Goal: Find specific fact: Find specific fact

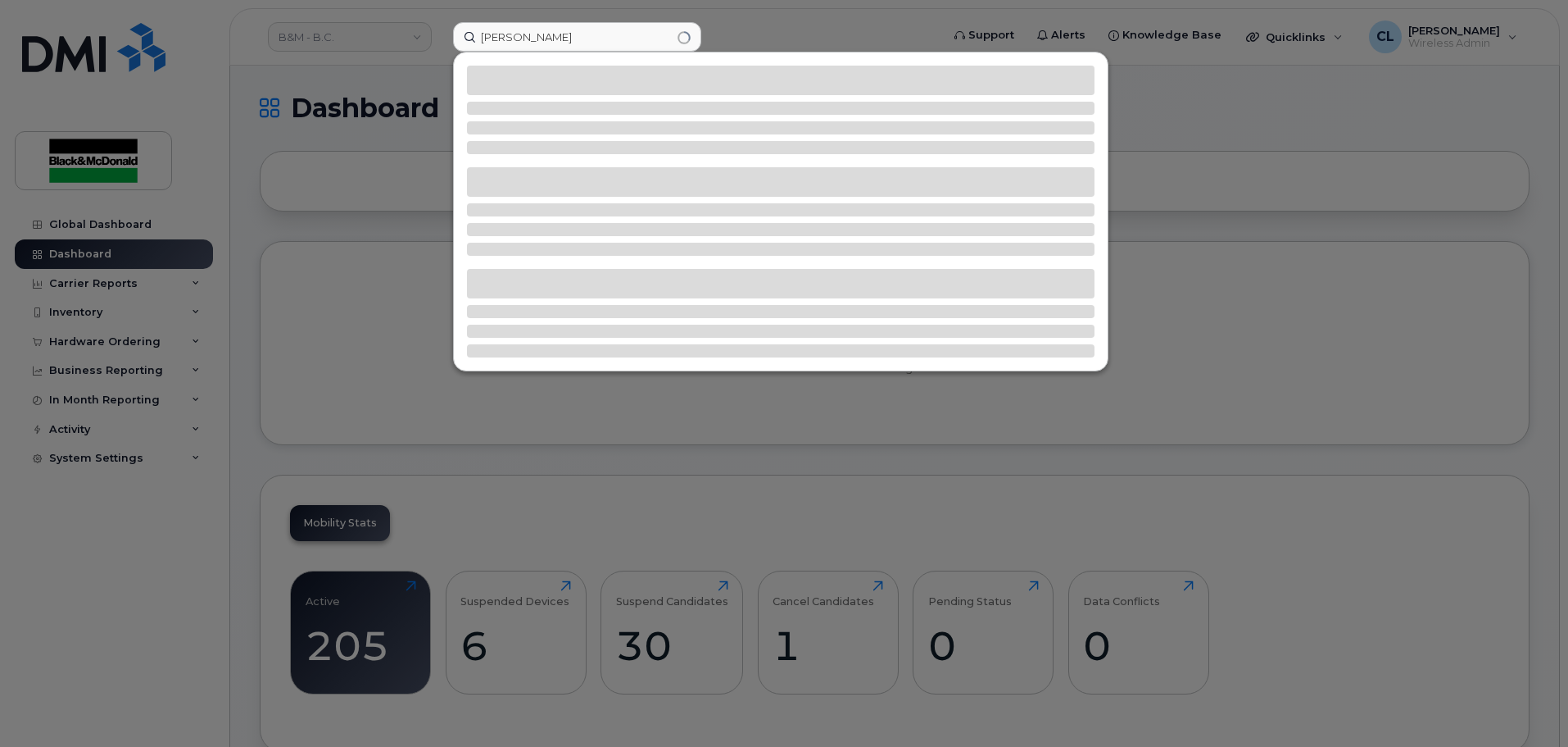
drag, startPoint x: 572, startPoint y: 37, endPoint x: 463, endPoint y: 39, distance: 109.0
click at [463, 39] on input "Terry balak" at bounding box center [577, 37] width 249 height 29
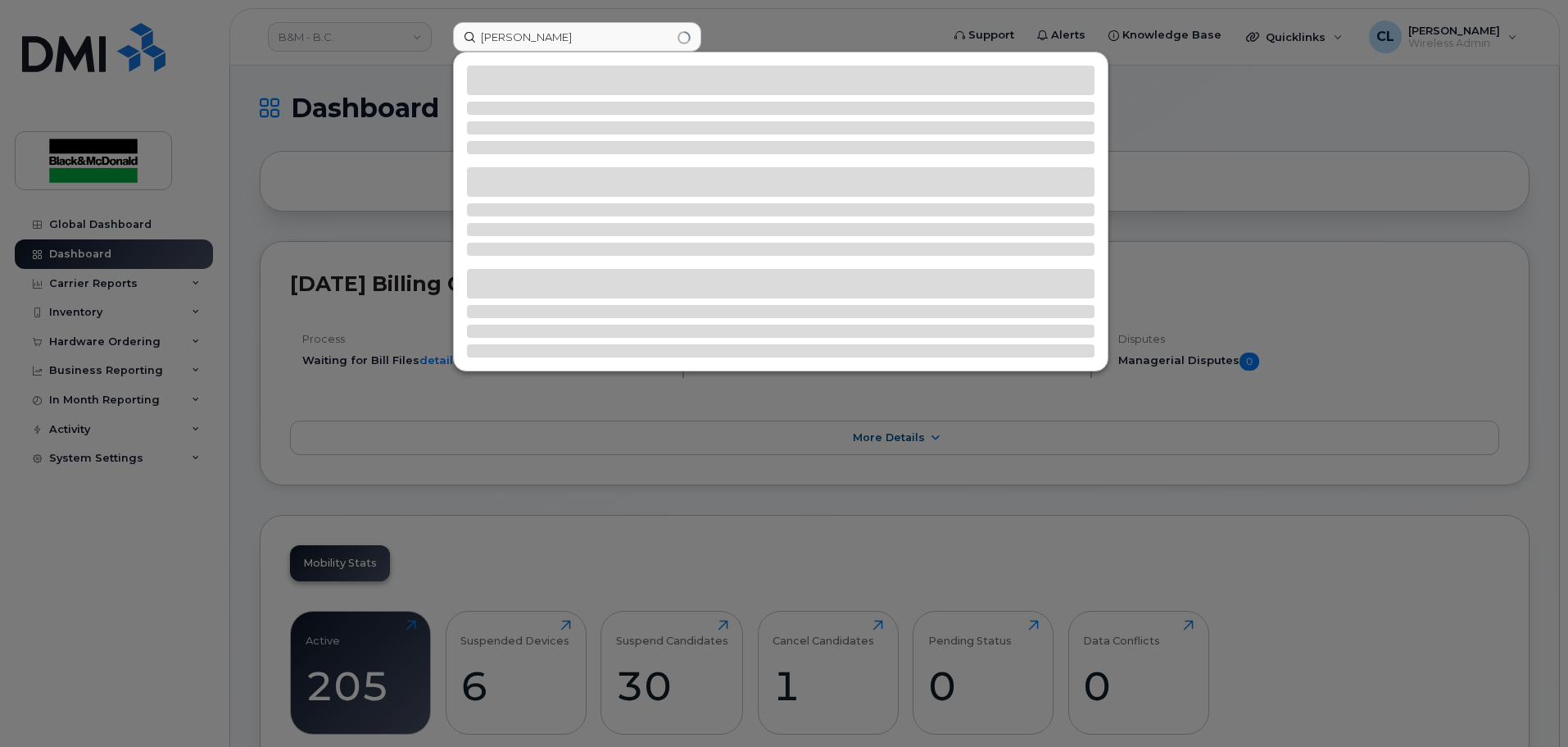
type input "Adrian"
click at [428, 38] on div at bounding box center [784, 374] width 1568 height 747
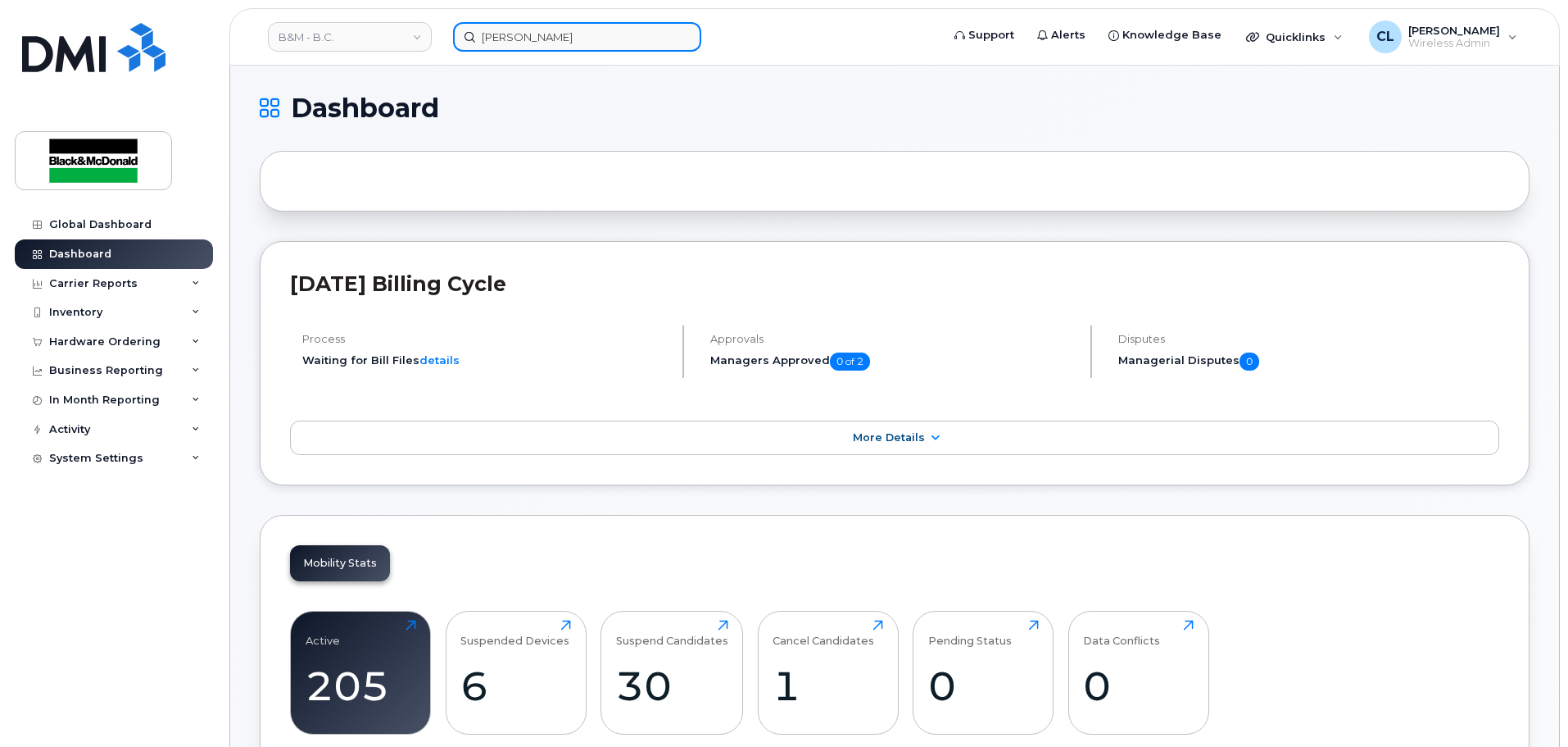
click at [508, 37] on input "Adrian" at bounding box center [577, 37] width 249 height 29
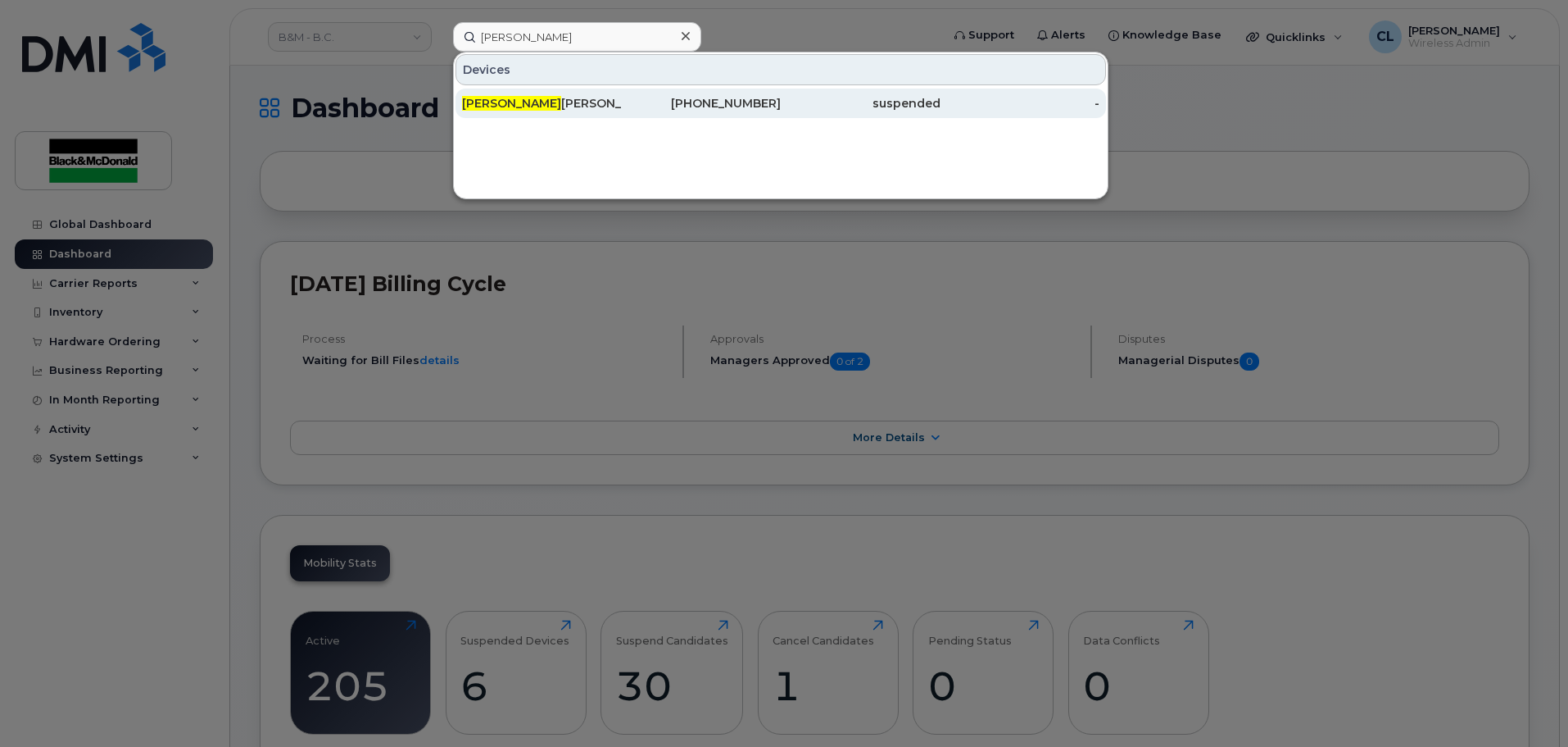
click at [556, 107] on div "Adrian Maddaloni" at bounding box center [542, 102] width 160 height 16
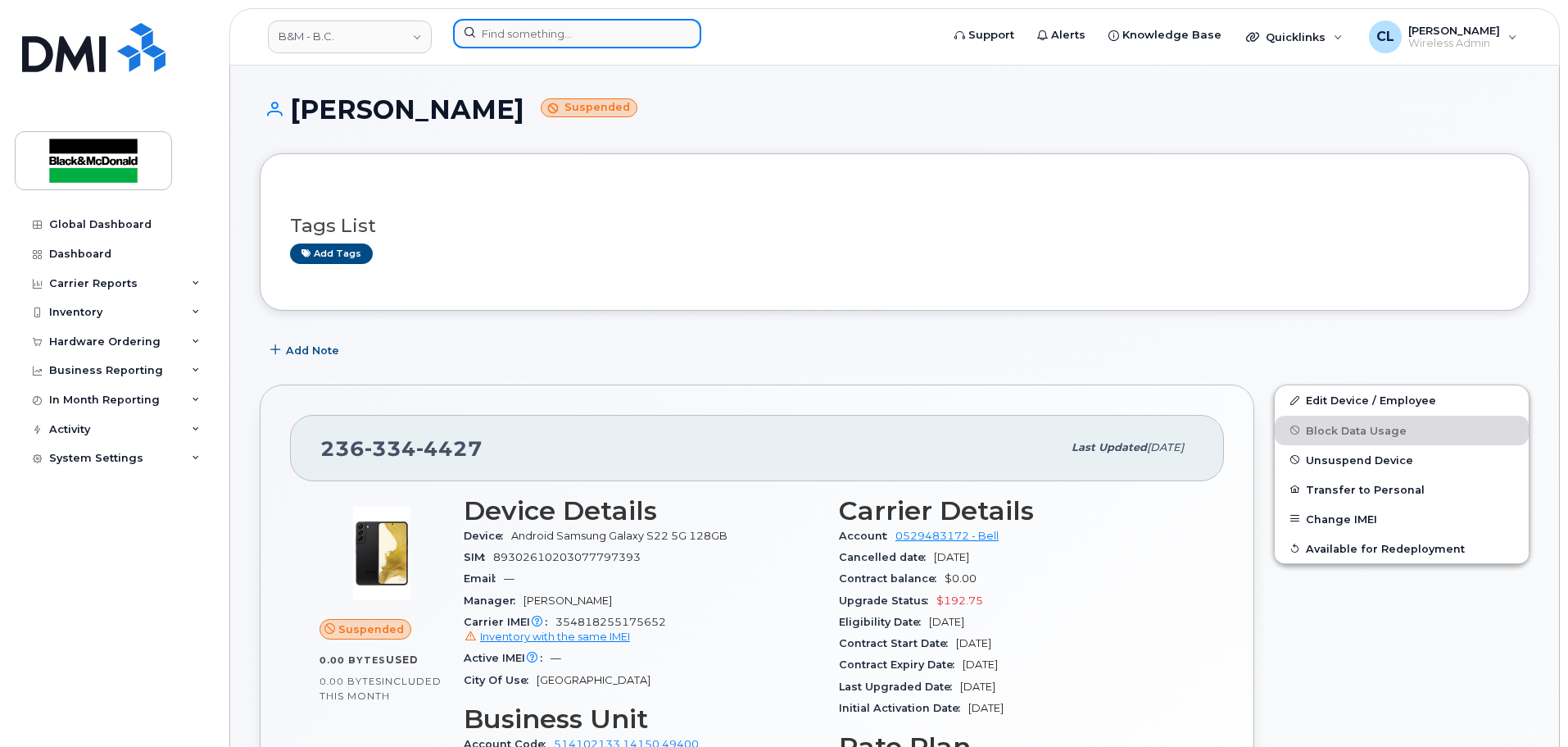
click at [595, 41] on input at bounding box center [577, 34] width 249 height 29
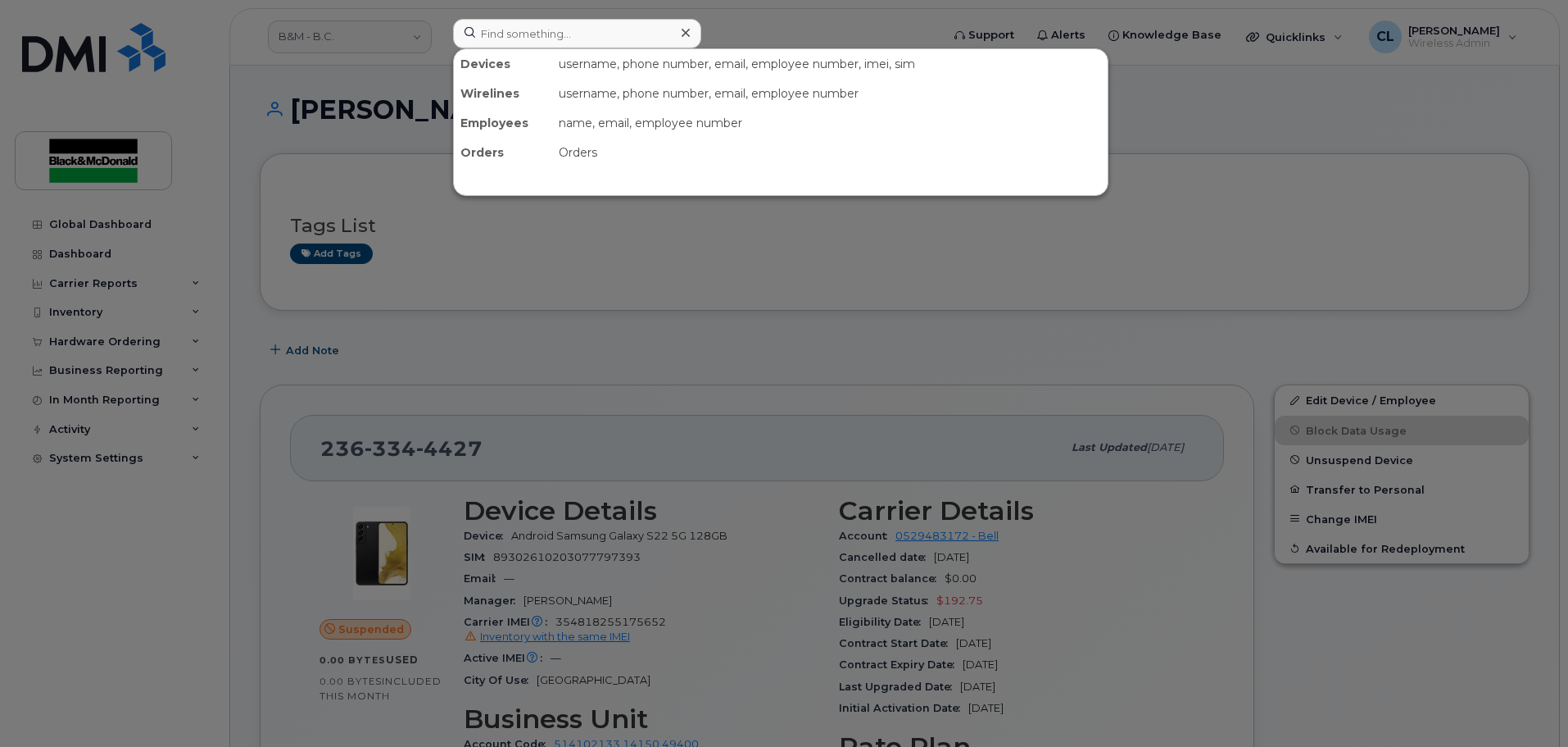
click at [677, 623] on div at bounding box center [784, 374] width 1568 height 747
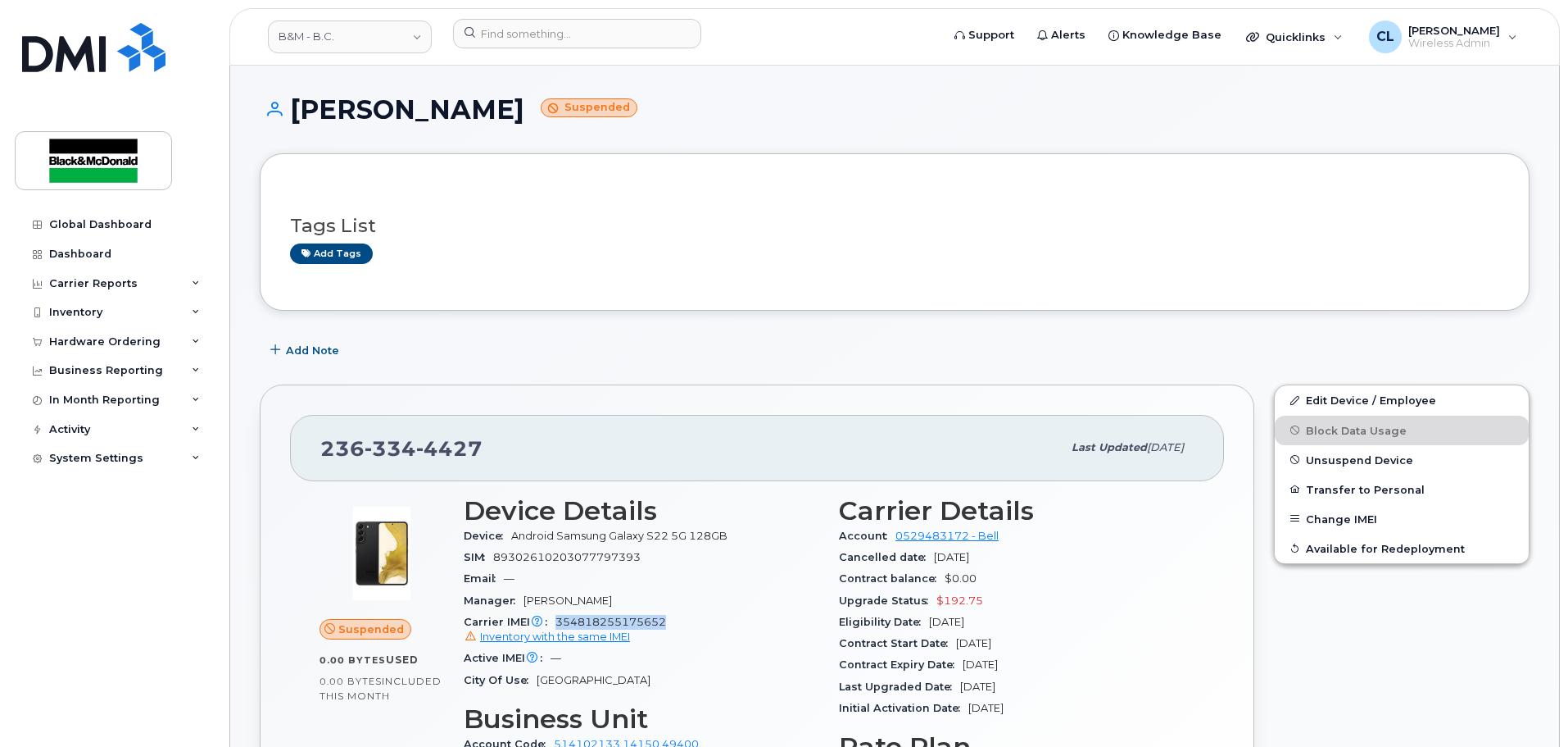
drag, startPoint x: 673, startPoint y: 623, endPoint x: 557, endPoint y: 617, distance: 116.2
click at [557, 617] on div "Carrier IMEI Carrier IMEI is reported during the last billing cycle or change o…" at bounding box center [641, 630] width 355 height 37
copy span "354818255175652"
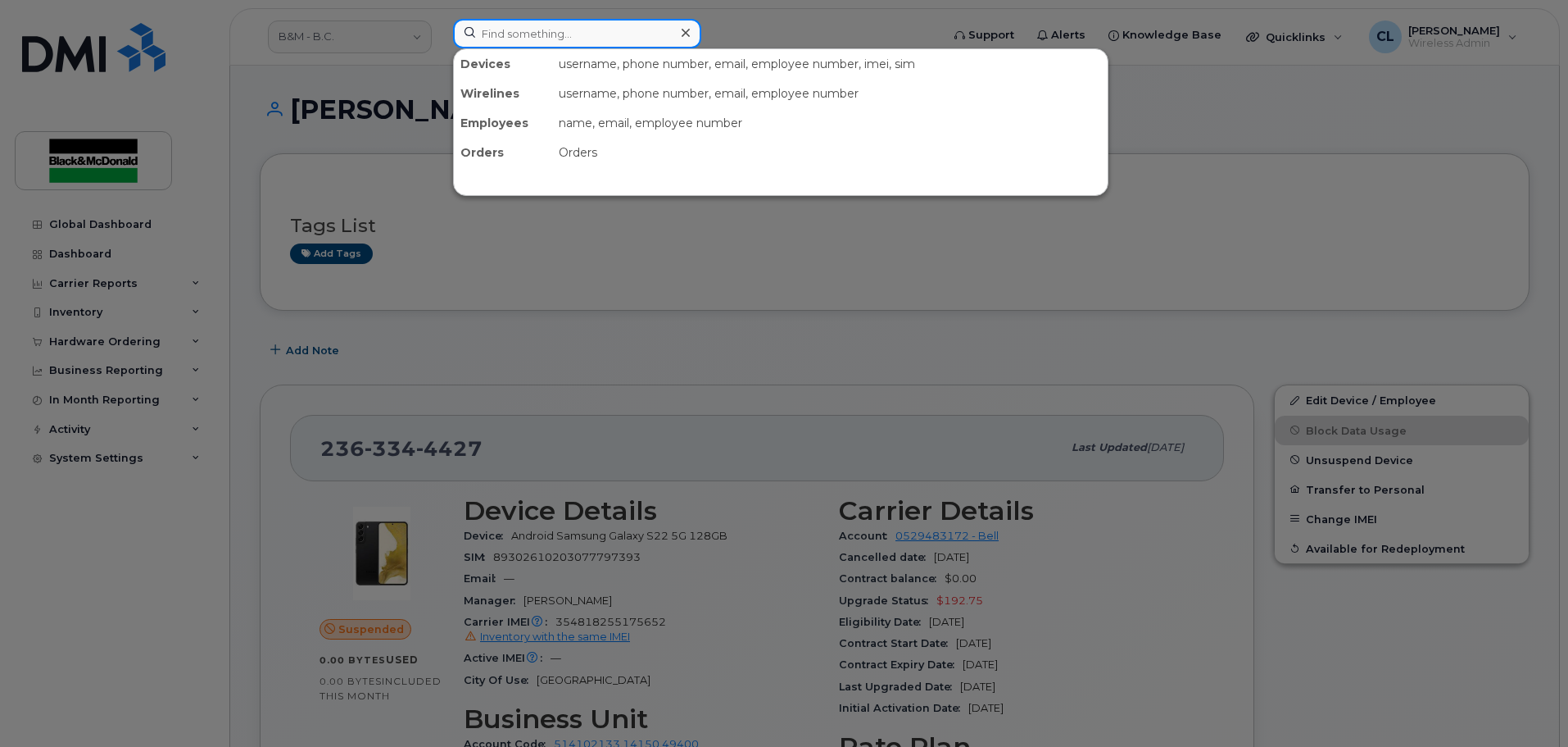
click at [523, 30] on input at bounding box center [577, 34] width 249 height 29
paste input "354818255175652"
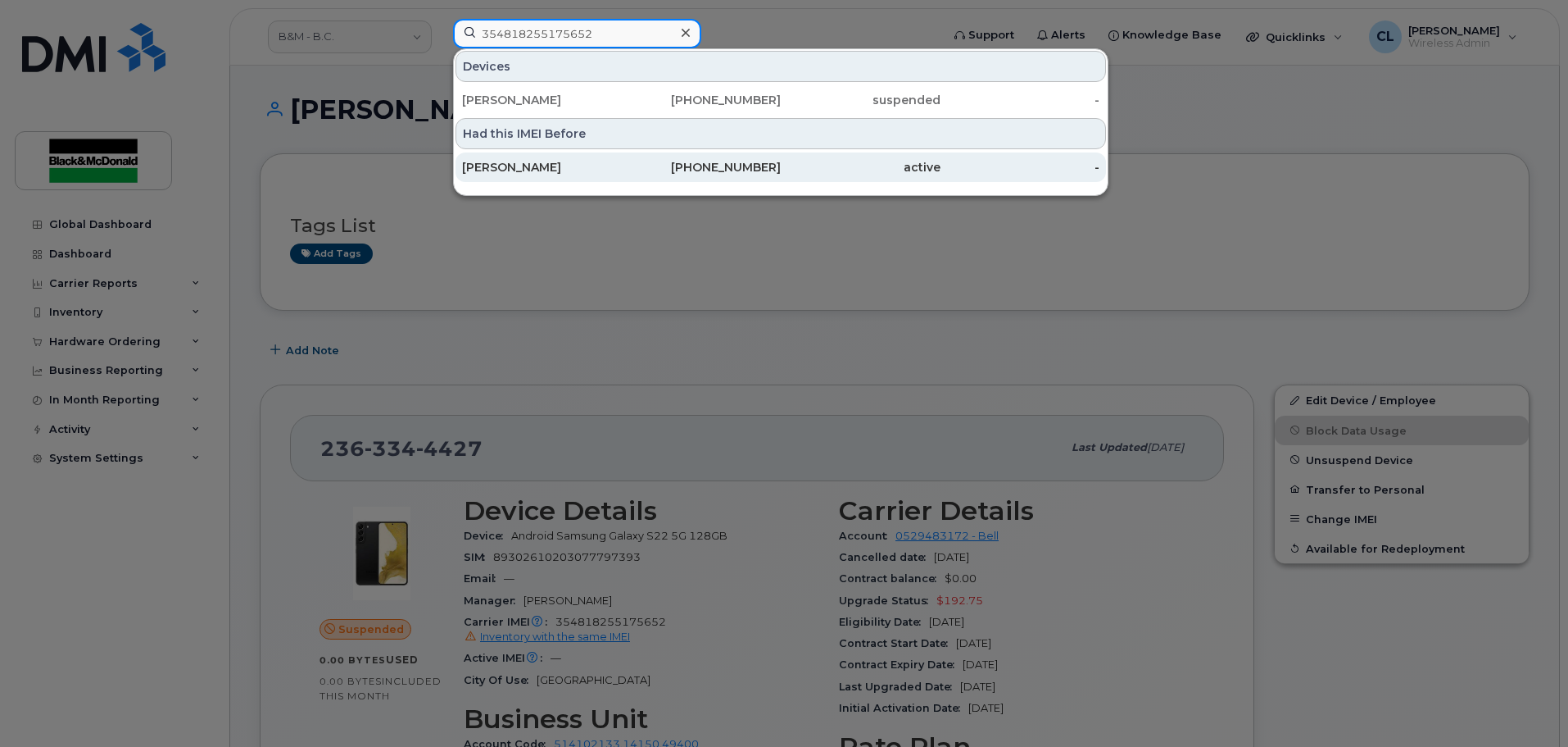
type input "354818255175652"
click at [563, 170] on div "[PERSON_NAME]" at bounding box center [542, 167] width 160 height 16
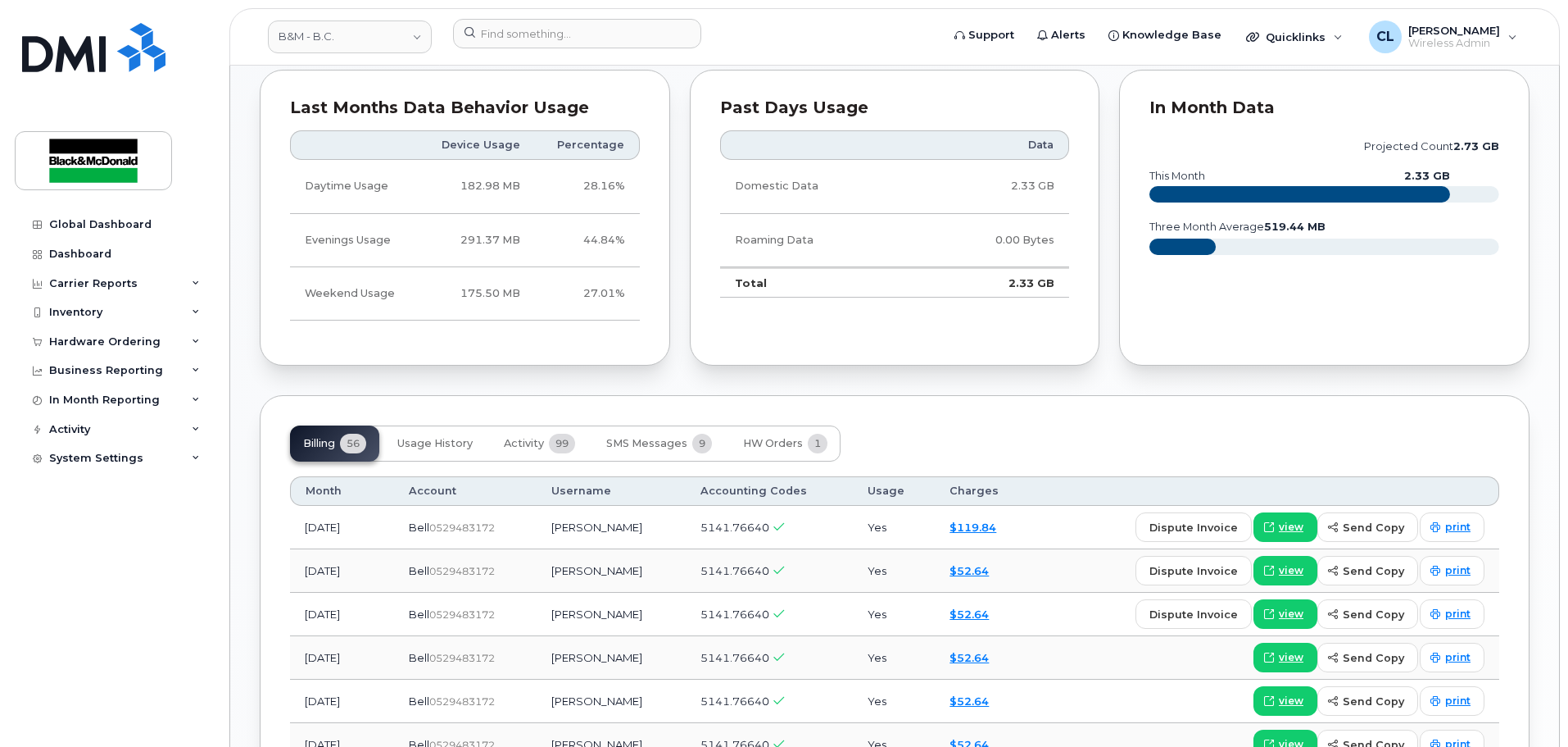
scroll to position [1147, 0]
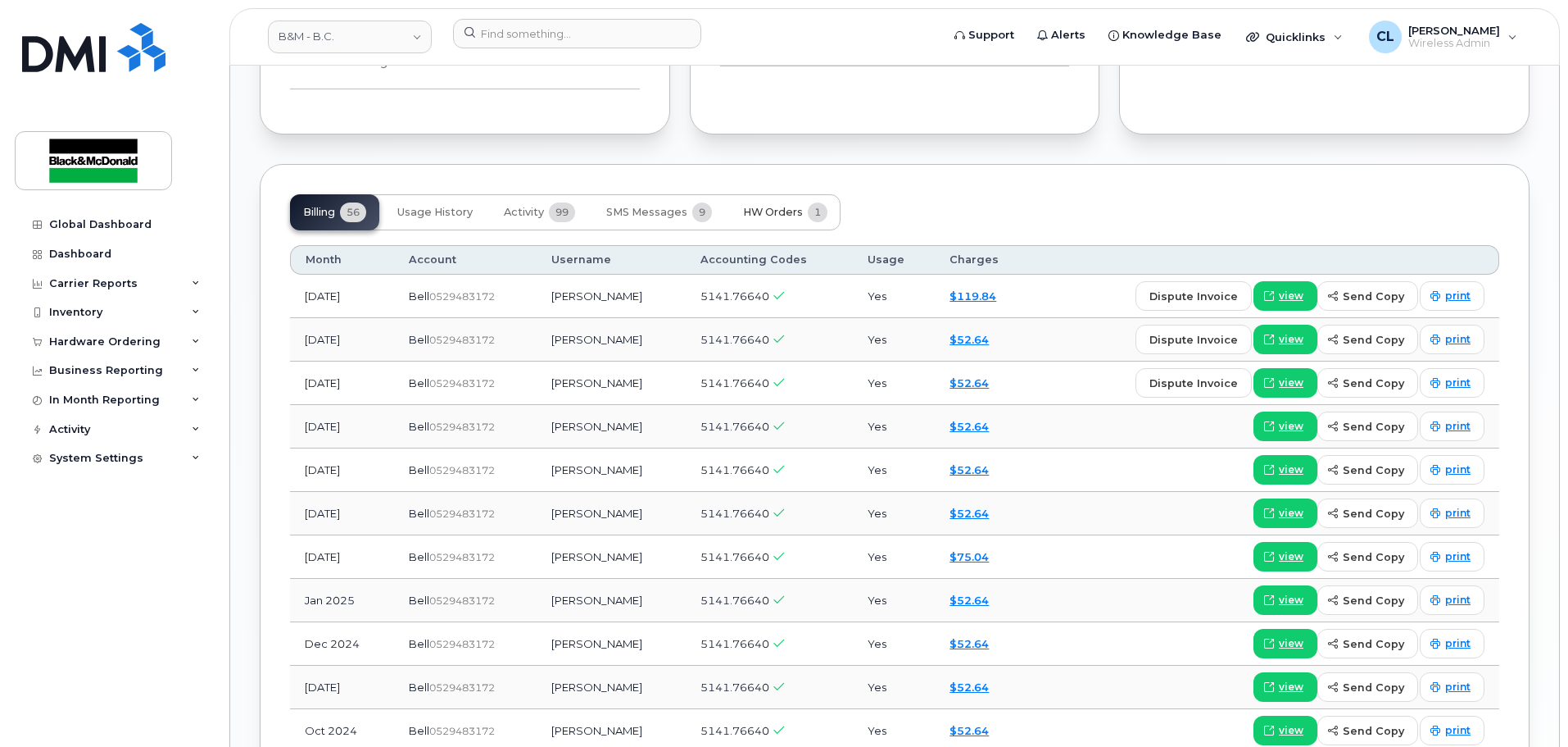
click at [776, 212] on span "HW Orders" at bounding box center [773, 212] width 60 height 13
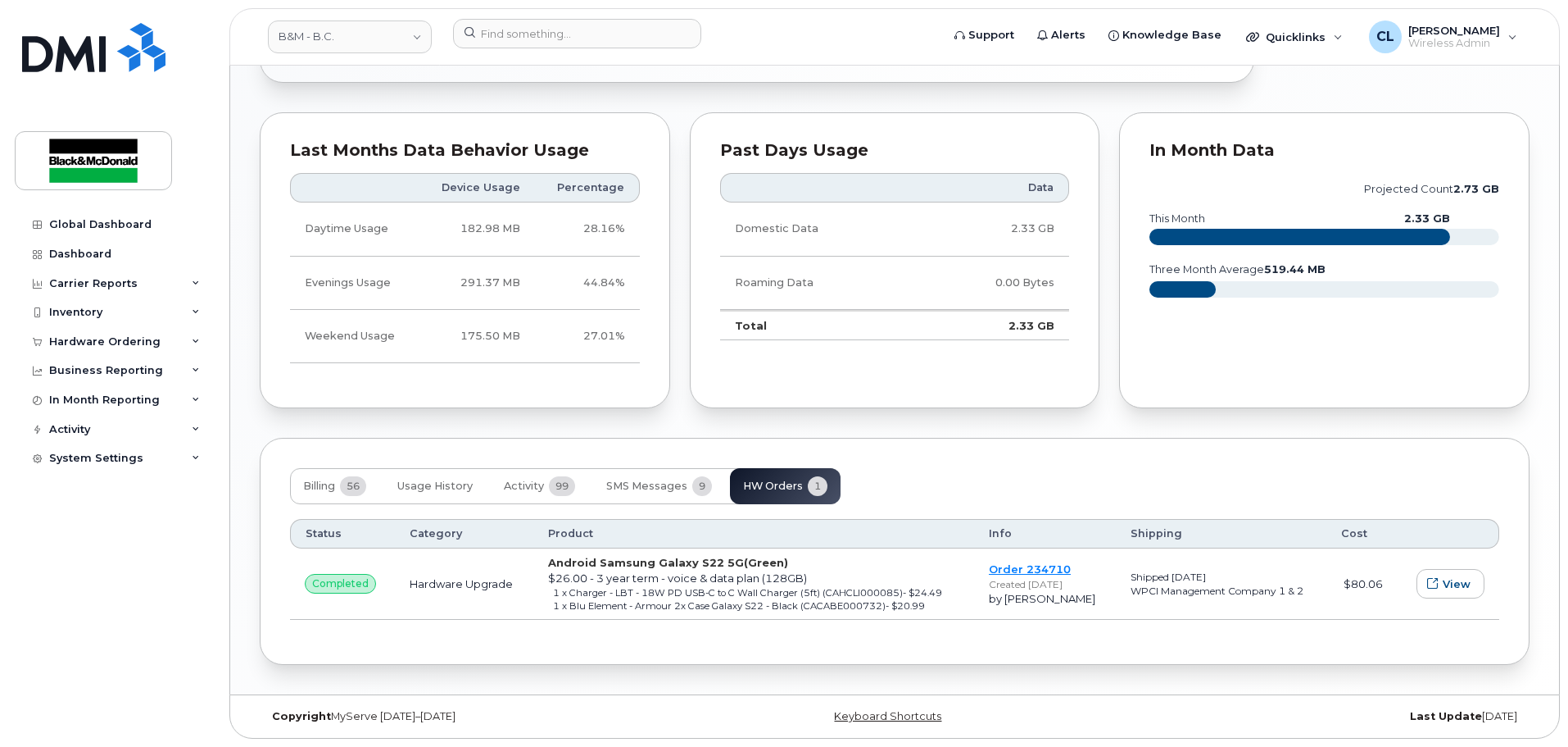
scroll to position [874, 0]
click at [1450, 587] on span "View" at bounding box center [1456, 584] width 28 height 15
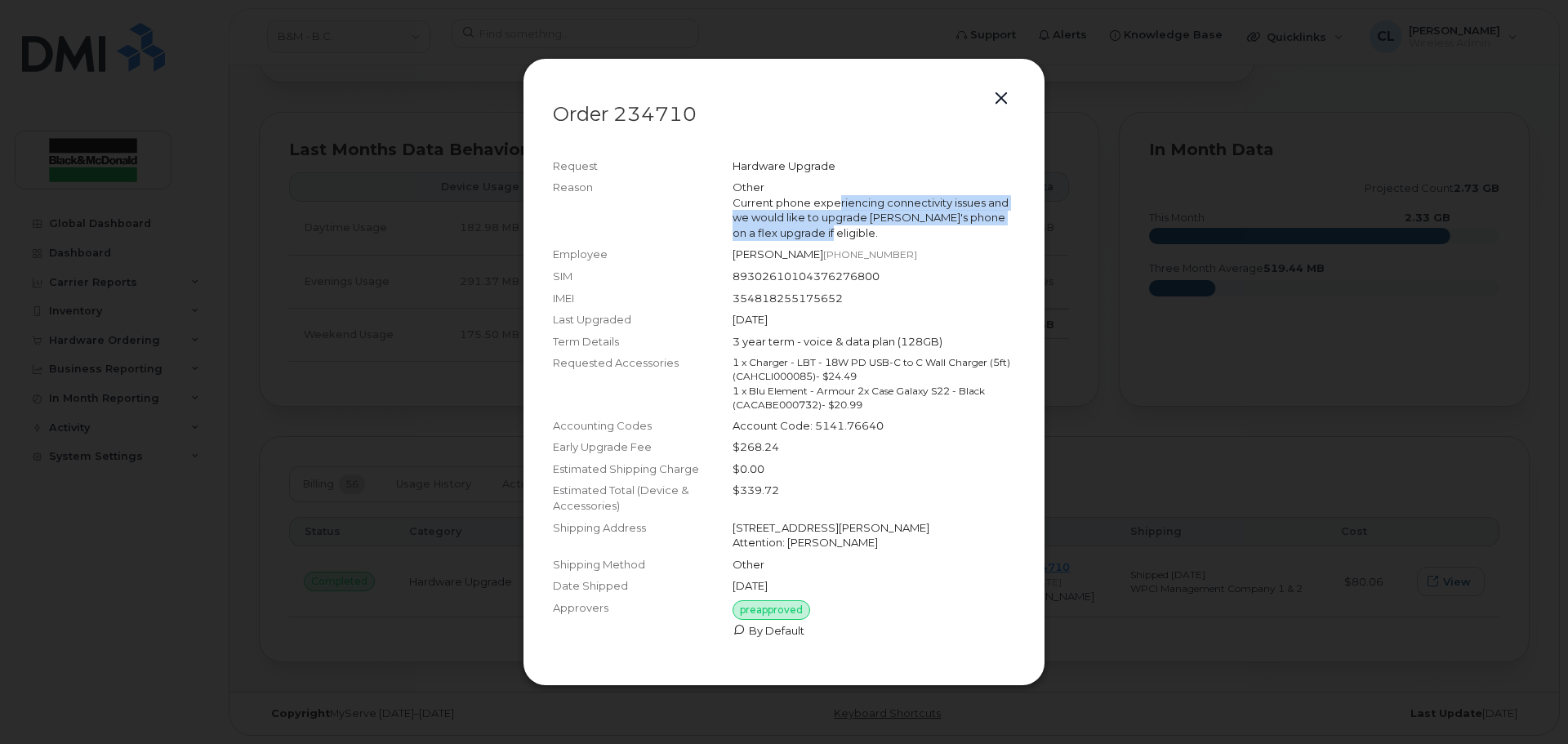
drag, startPoint x: 836, startPoint y: 203, endPoint x: 992, endPoint y: 226, distance: 157.7
click at [992, 226] on div "Current phone experiencing connectivity issues and we would like to upgrade Tim…" at bounding box center [874, 218] width 283 height 45
click at [1001, 96] on button "button" at bounding box center [1000, 99] width 25 height 23
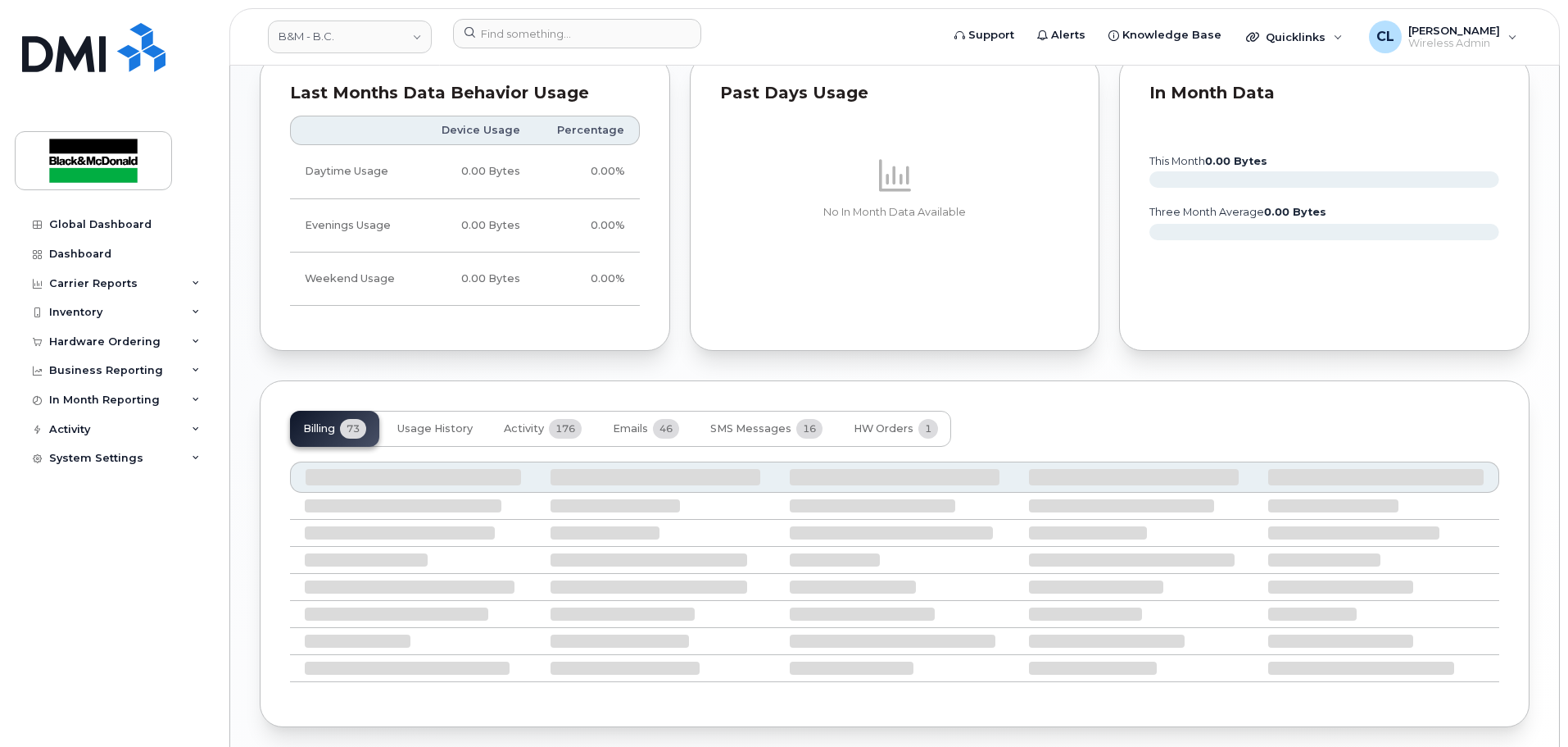
scroll to position [1000, 0]
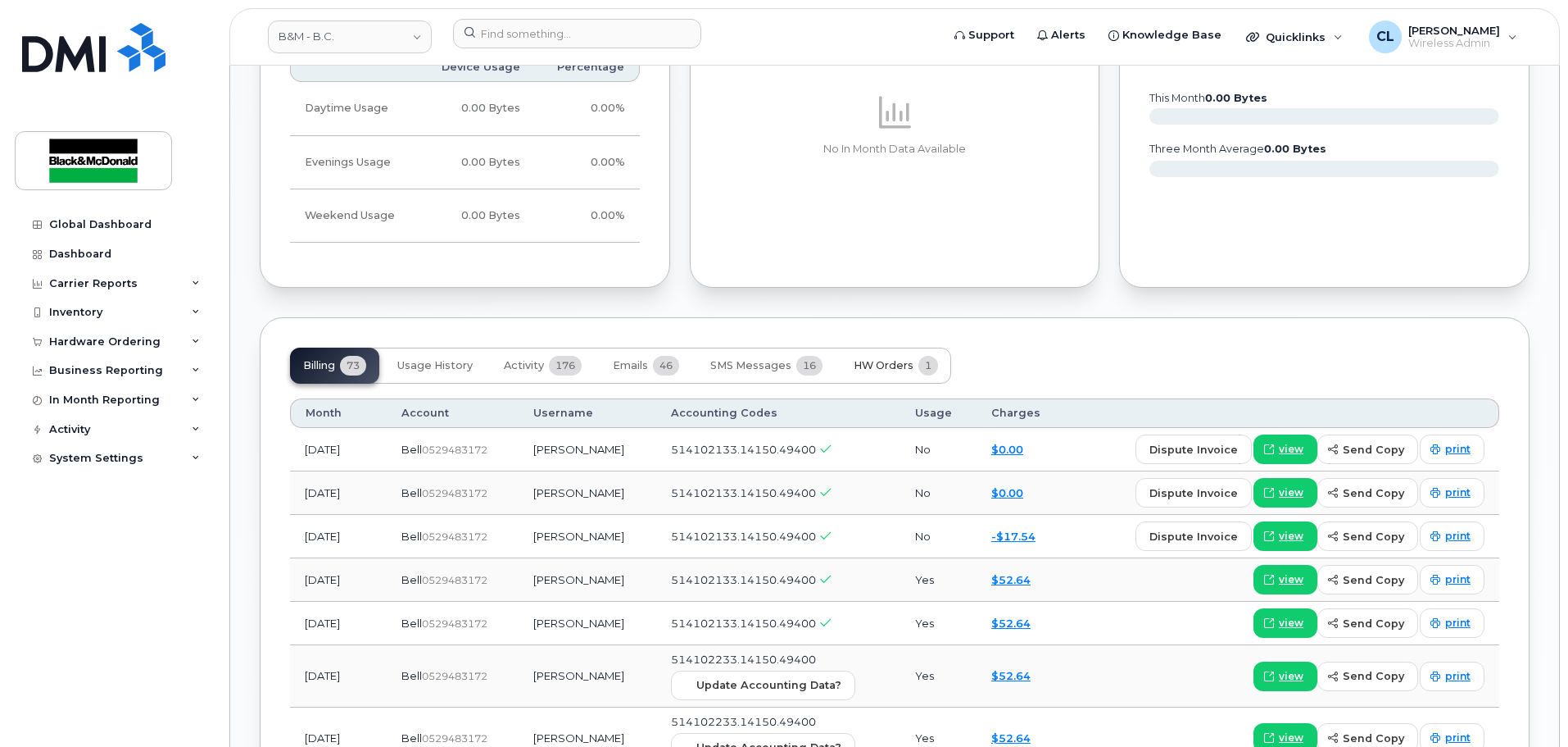
click at [881, 368] on span "HW Orders" at bounding box center [883, 365] width 60 height 13
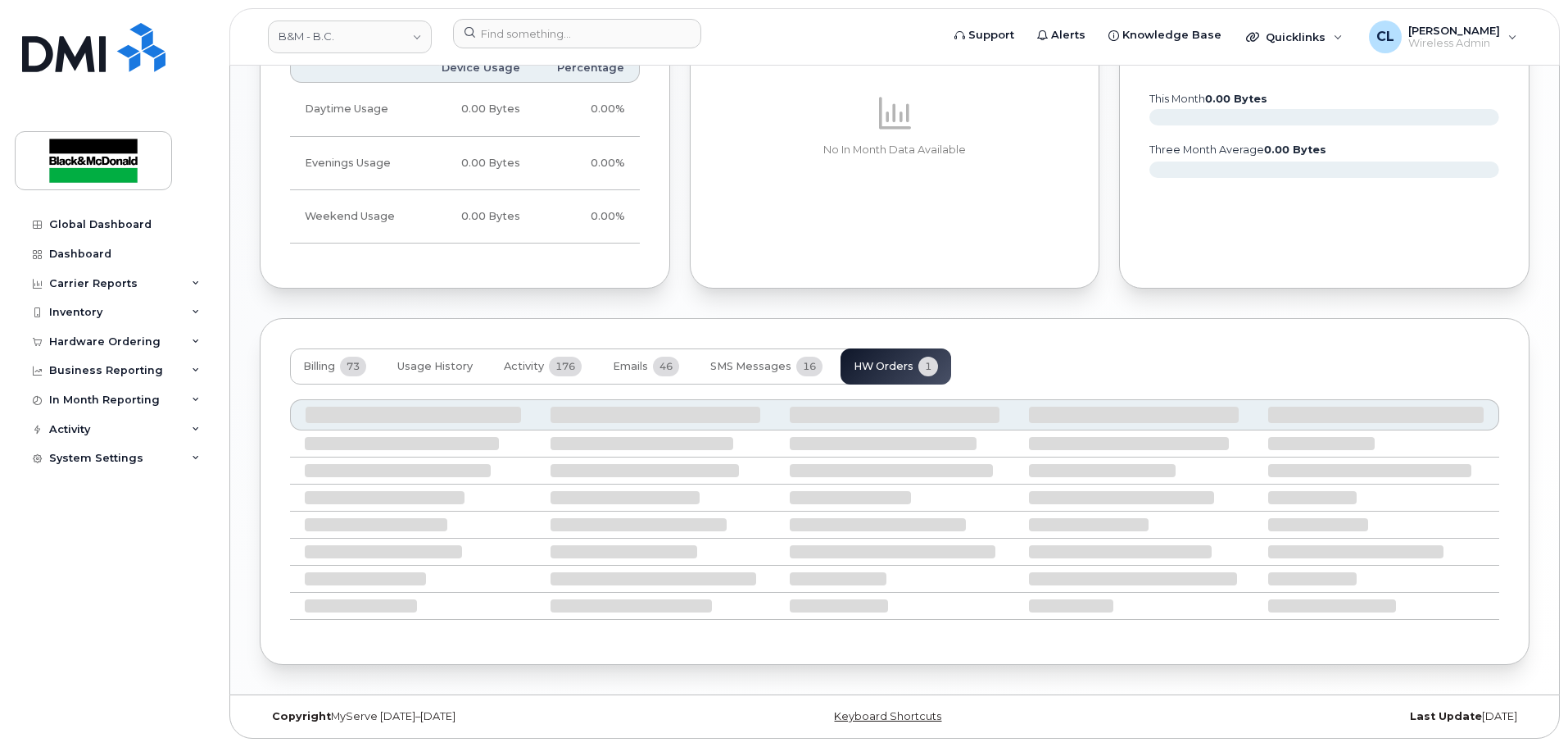
scroll to position [880, 0]
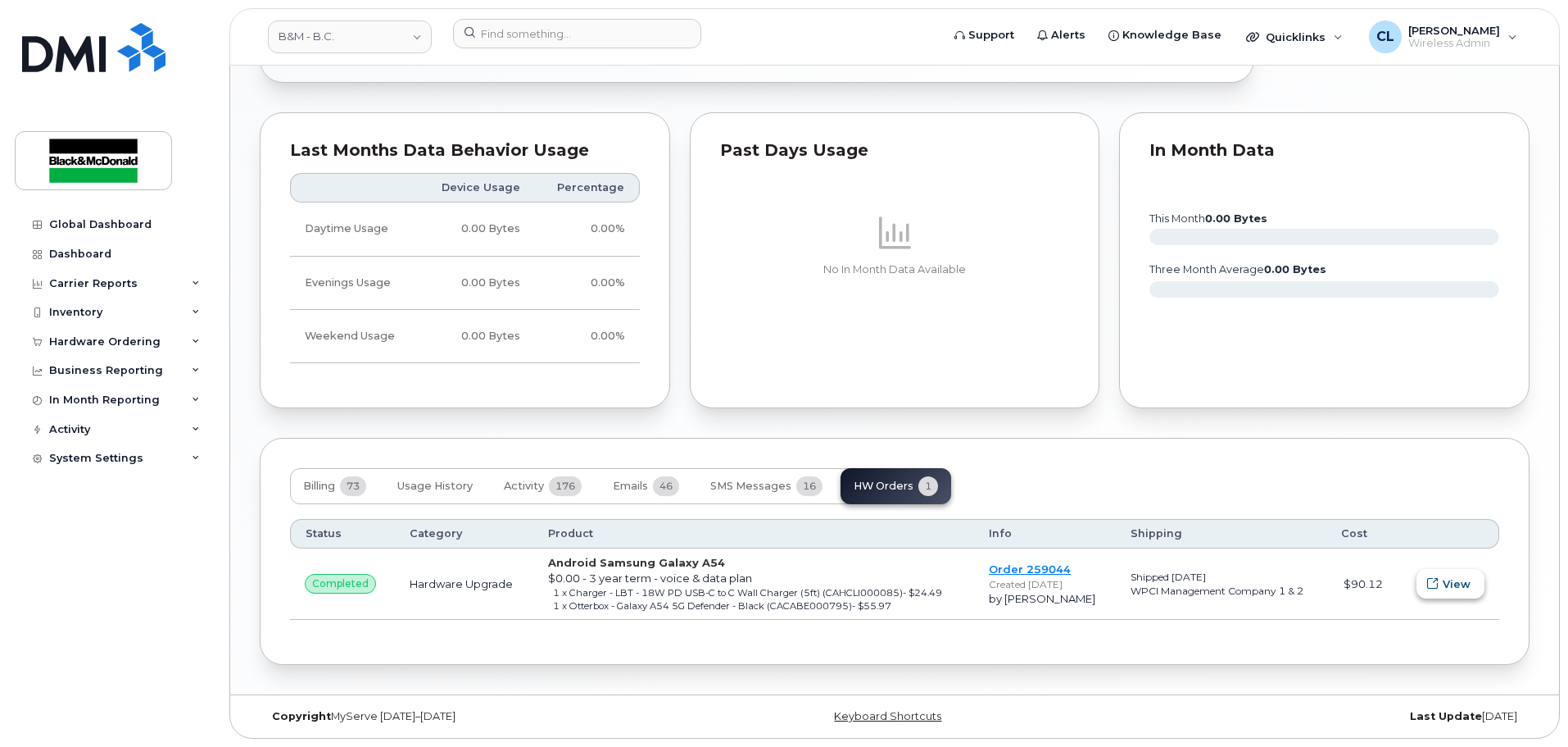
click at [1447, 578] on span "View" at bounding box center [1456, 584] width 28 height 15
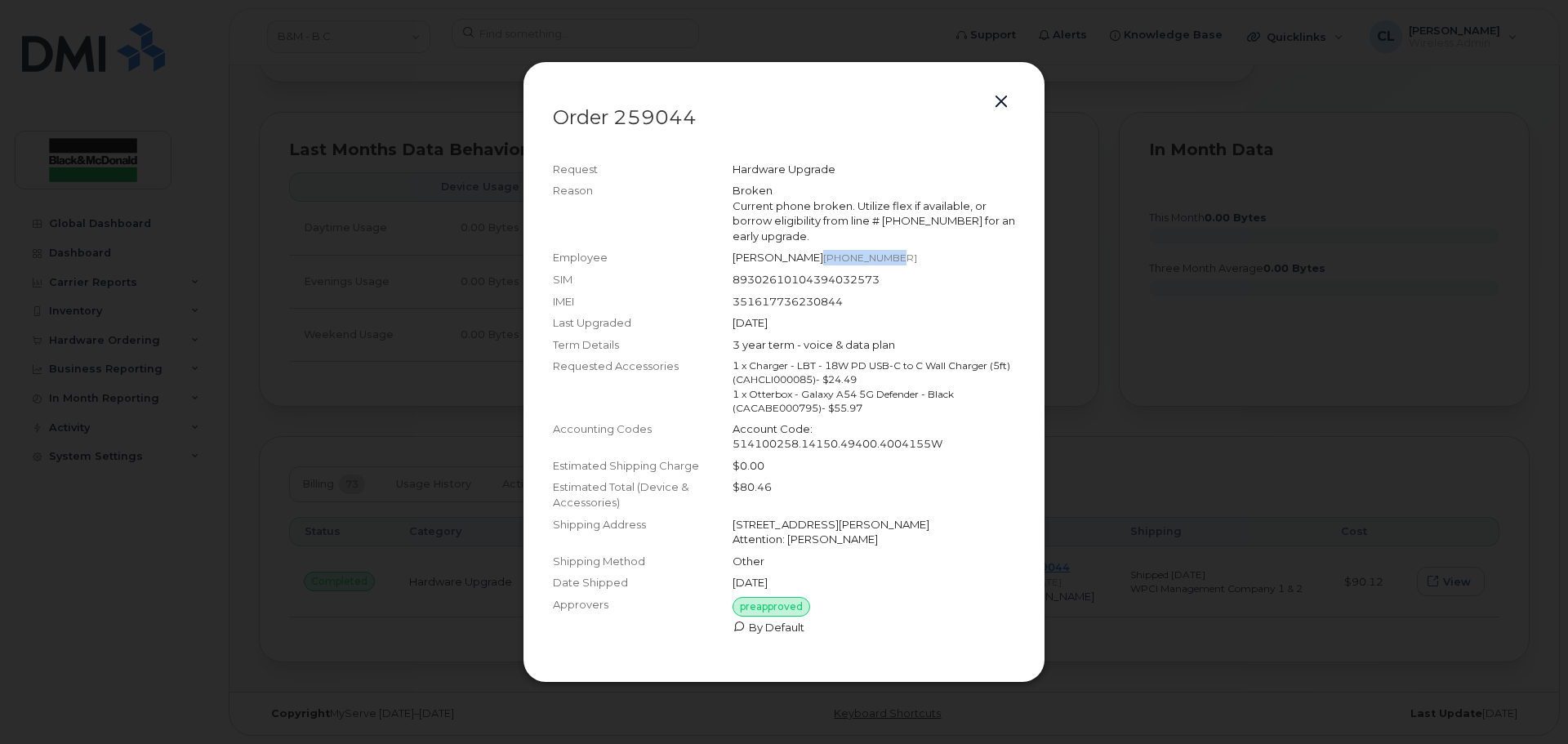
drag, startPoint x: 870, startPoint y: 252, endPoint x: 794, endPoint y: 262, distance: 76.7
click at [794, 262] on div "Terry Balak  236-334-4427" at bounding box center [874, 257] width 283 height 15
copy span "[PHONE_NUMBER]"
click at [1002, 106] on button "button" at bounding box center [1000, 102] width 25 height 23
